Goal: Find specific page/section: Find specific page/section

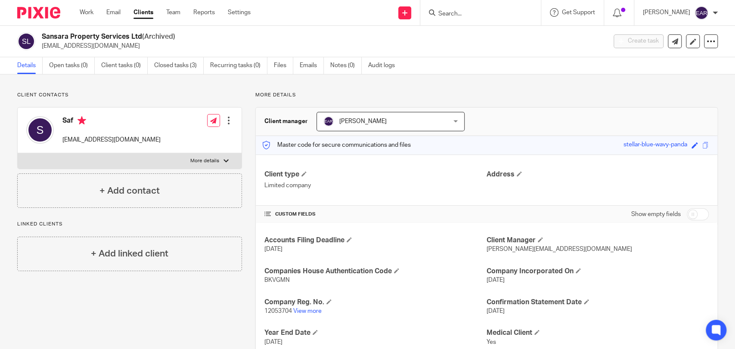
click at [462, 11] on input "Search" at bounding box center [477, 14] width 78 height 8
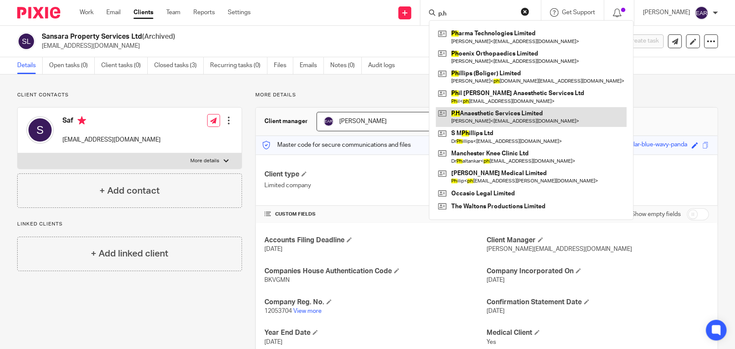
type input "p.h"
click at [480, 118] on link at bounding box center [531, 117] width 191 height 20
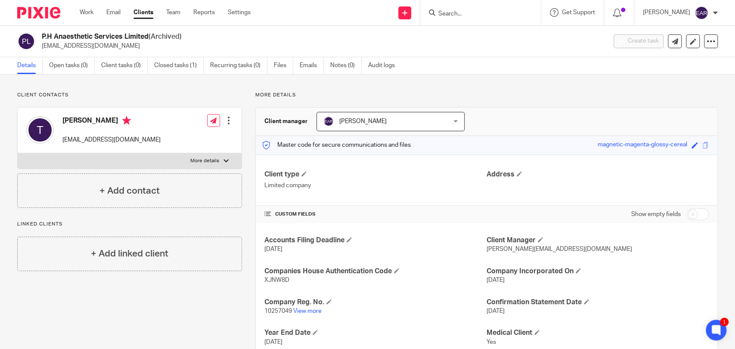
click at [279, 311] on span "10257049" at bounding box center [279, 312] width 28 height 6
copy p "10257049"
click at [275, 279] on span "XJNW8D" at bounding box center [277, 280] width 25 height 6
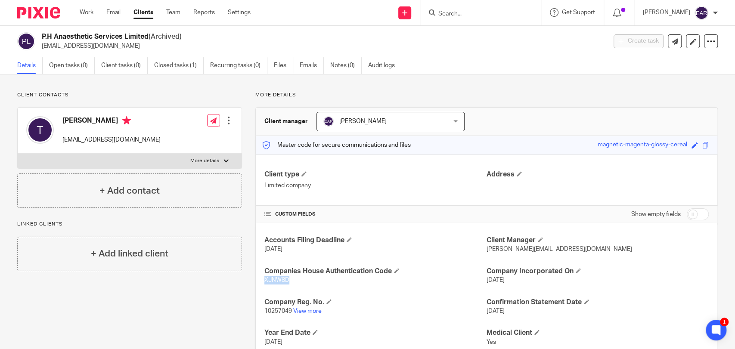
copy span "XJNW8D"
click at [228, 65] on link "Recurring tasks (0)" at bounding box center [238, 65] width 57 height 17
